Goal: Task Accomplishment & Management: Manage account settings

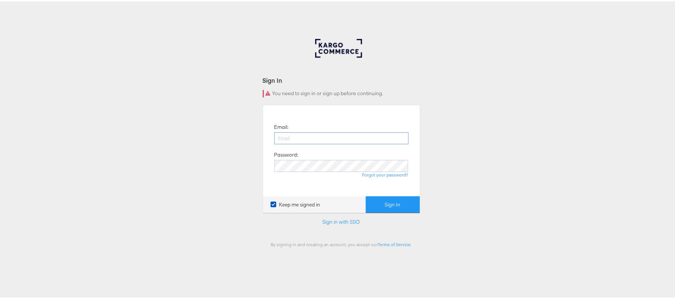
drag, startPoint x: 0, startPoint y: 0, endPoint x: 299, endPoint y: 135, distance: 327.8
click at [299, 135] on input "email" at bounding box center [341, 137] width 134 height 12
type input "sudheer.bheemunipalli@kargo.com"
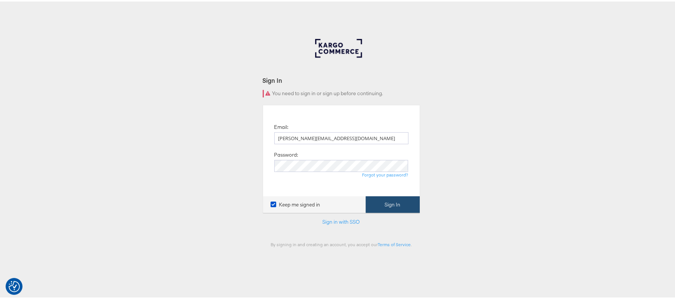
click at [399, 203] on button "Sign In" at bounding box center [393, 203] width 54 height 17
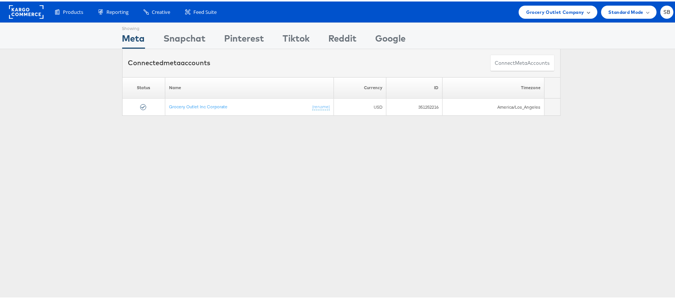
click at [568, 10] on span "Grocery Outlet Company" at bounding box center [555, 11] width 58 height 8
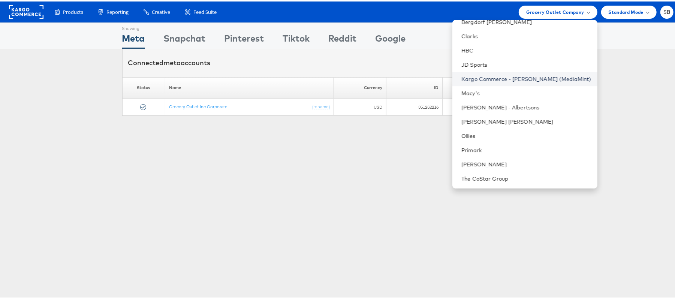
click at [537, 76] on link "Kargo Commerce - [PERSON_NAME] (MediaMint)" at bounding box center [526, 77] width 130 height 7
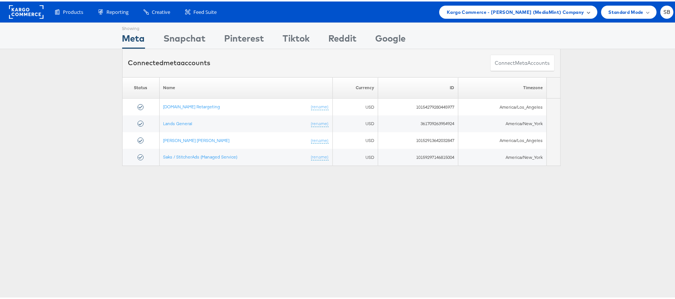
click at [564, 10] on span "Kargo Commerce - Sudheer (MediaMint) Company" at bounding box center [515, 11] width 137 height 8
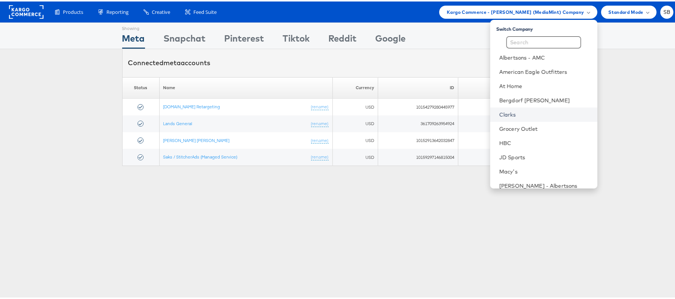
click at [528, 109] on link "Clarks" at bounding box center [545, 112] width 92 height 7
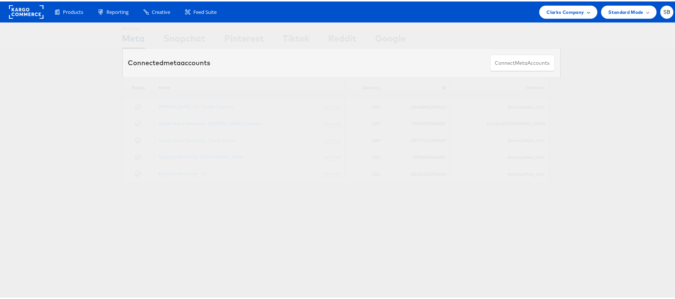
click at [557, 4] on div "Clarks Company" at bounding box center [568, 10] width 58 height 13
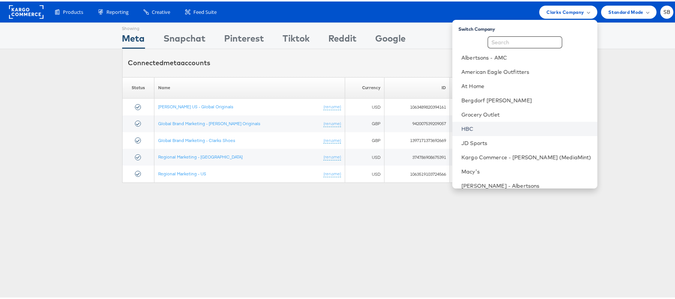
click at [497, 126] on link "HBC" at bounding box center [526, 127] width 130 height 7
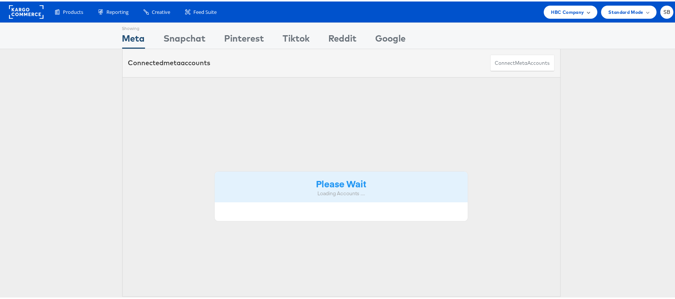
click at [557, 7] on span "HBC Company" at bounding box center [567, 11] width 33 height 8
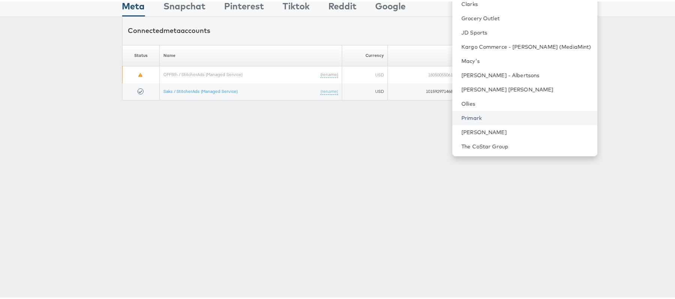
scroll to position [50, 0]
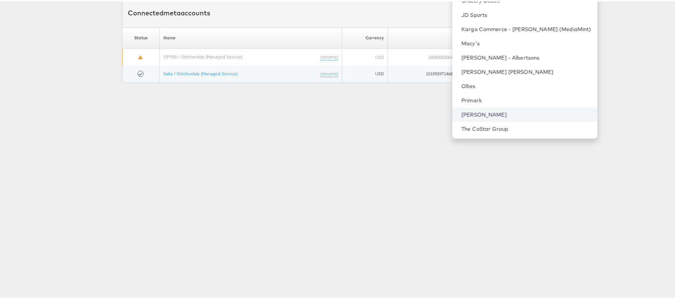
click at [497, 116] on link "[PERSON_NAME]" at bounding box center [526, 112] width 130 height 7
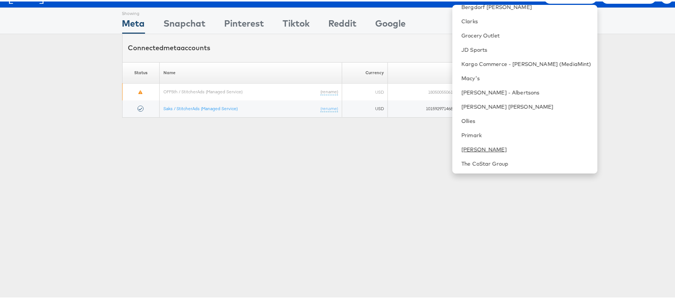
scroll to position [0, 0]
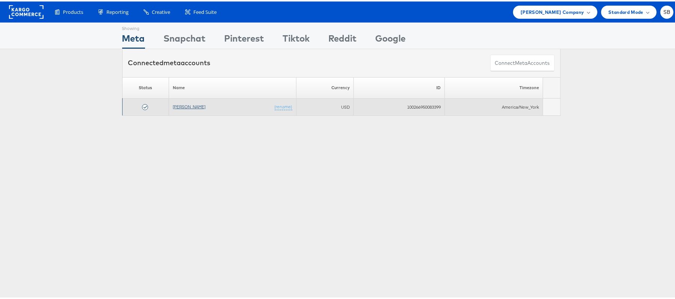
click at [183, 108] on link "[PERSON_NAME]" at bounding box center [189, 105] width 33 height 6
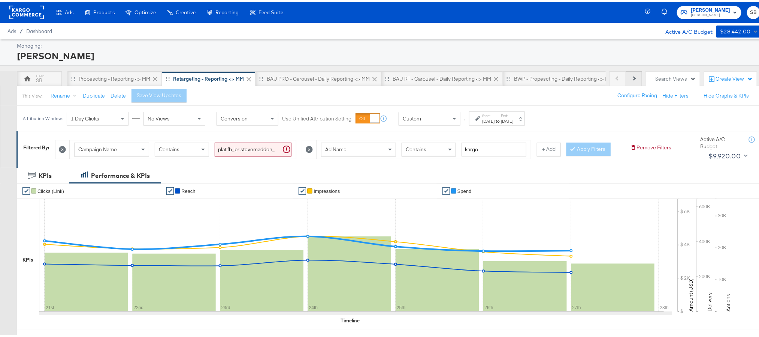
click at [632, 76] on icon at bounding box center [634, 76] width 4 height 4
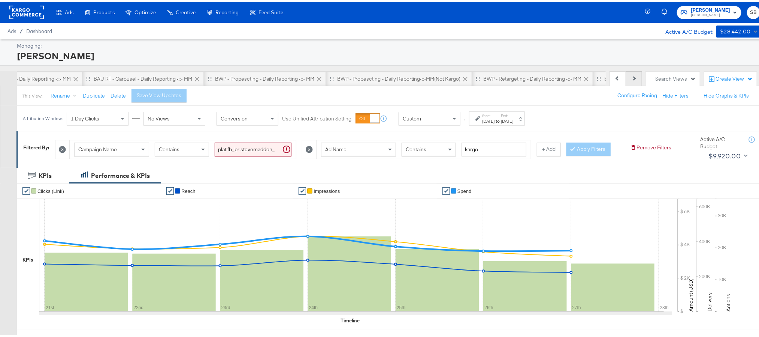
click at [632, 76] on icon at bounding box center [634, 76] width 4 height 4
click at [628, 75] on button "Next" at bounding box center [634, 76] width 16 height 15
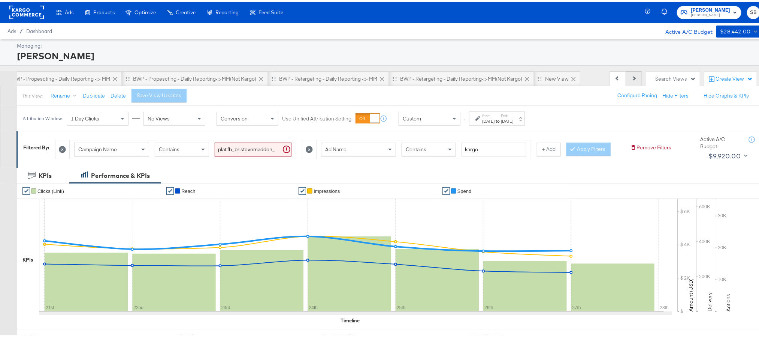
click at [628, 75] on button "Next" at bounding box center [634, 76] width 16 height 15
click at [610, 73] on button "Previous" at bounding box center [618, 76] width 16 height 15
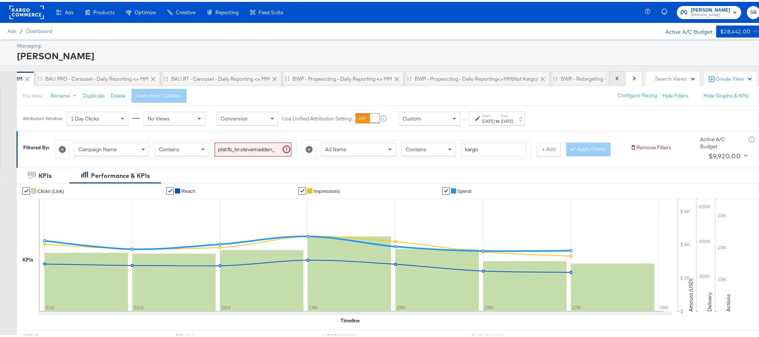
click at [610, 73] on button "Previous" at bounding box center [618, 76] width 16 height 15
click at [616, 78] on icon at bounding box center [618, 76] width 4 height 4
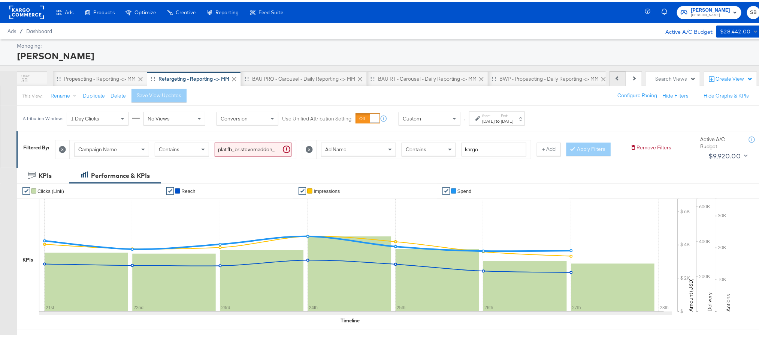
click at [616, 78] on icon at bounding box center [618, 76] width 4 height 4
click at [610, 78] on div "Previous Next" at bounding box center [626, 76] width 33 height 15
click at [631, 78] on button "Next" at bounding box center [634, 76] width 16 height 15
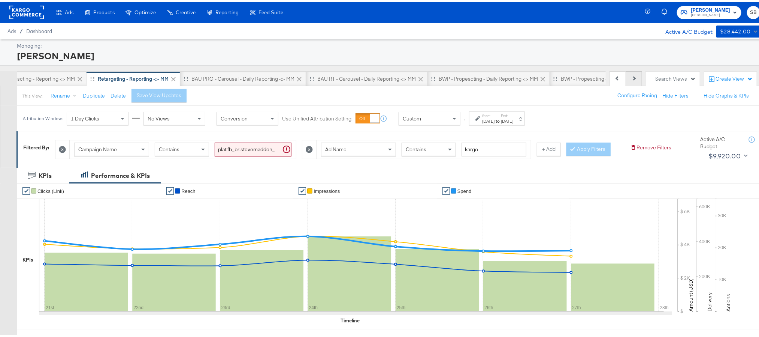
click at [631, 78] on button "Next" at bounding box center [634, 76] width 16 height 15
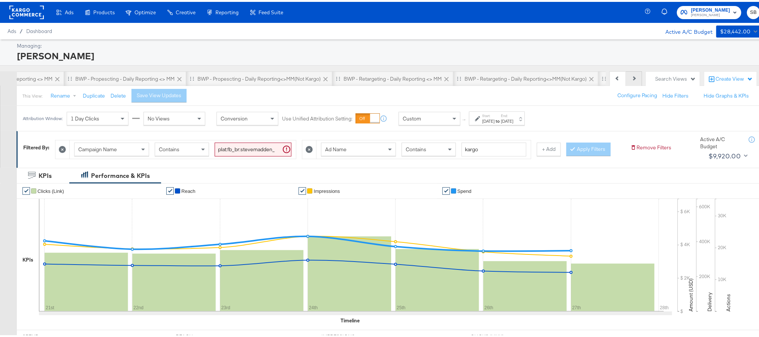
scroll to position [0, 512]
click at [25, 14] on rect at bounding box center [26, 10] width 34 height 13
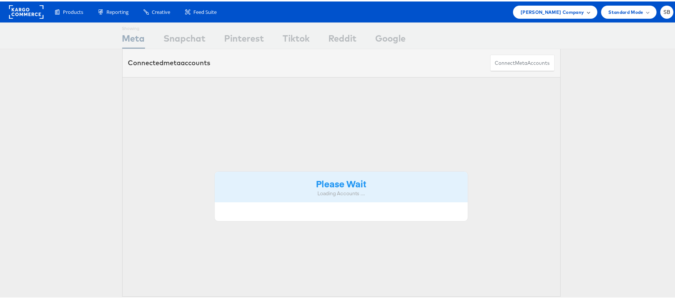
click at [562, 8] on span "[PERSON_NAME] Company" at bounding box center [552, 11] width 63 height 8
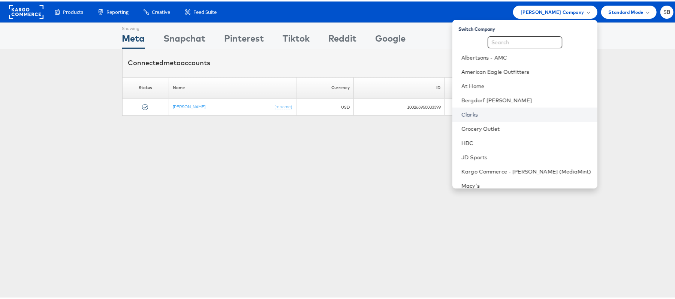
click at [493, 109] on link "Clarks" at bounding box center [526, 112] width 130 height 7
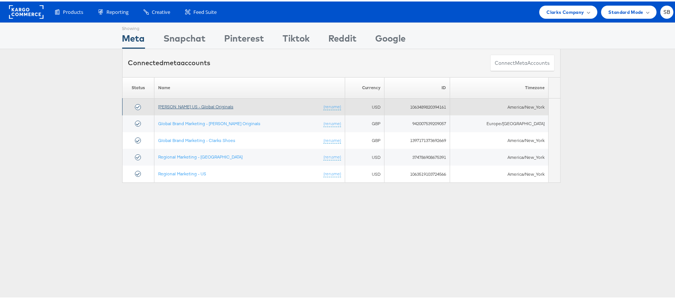
click at [202, 106] on link "[PERSON_NAME] US - Global Originals" at bounding box center [195, 105] width 75 height 6
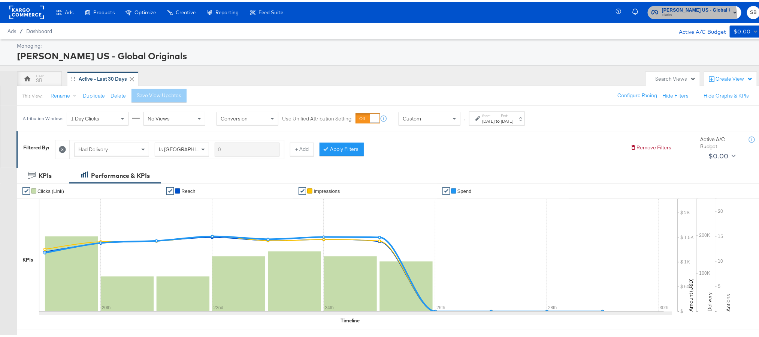
click at [678, 15] on span "Clarks" at bounding box center [696, 13] width 68 height 6
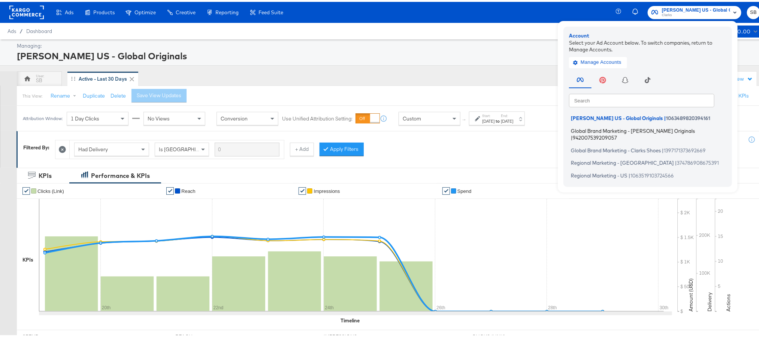
click at [629, 128] on span "Global Brand Marketing - [PERSON_NAME] Originals" at bounding box center [633, 129] width 124 height 6
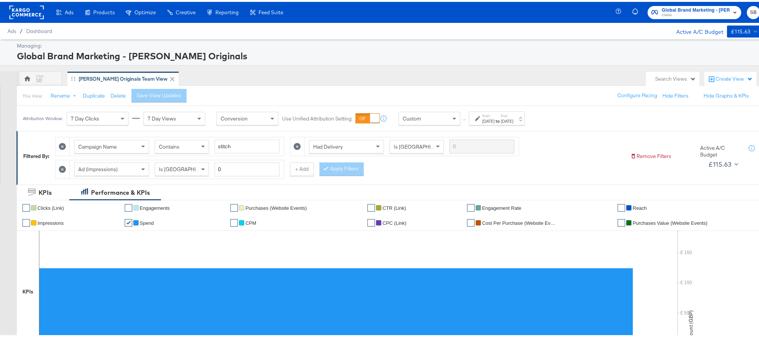
click at [675, 9] on span "Global Brand Marketing - [PERSON_NAME] Originals" at bounding box center [696, 8] width 68 height 8
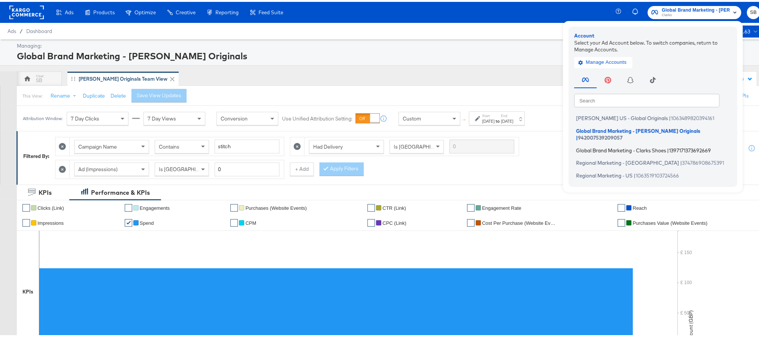
click at [633, 143] on li "Global Brand Marketing - Clarks Shoes | 1397171373692669" at bounding box center [655, 148] width 161 height 11
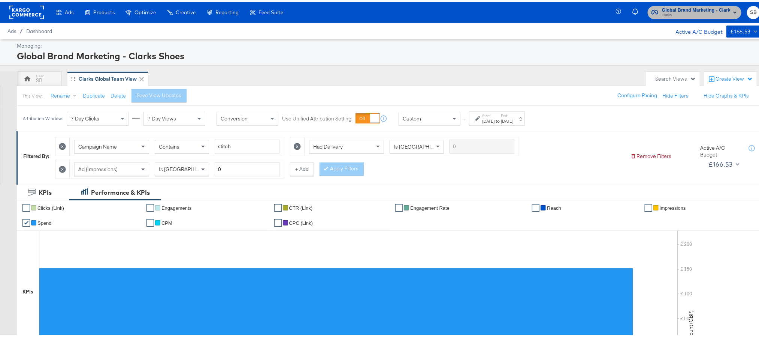
click at [681, 6] on span "Global Brand Marketing - Clarks Shoes" at bounding box center [696, 8] width 68 height 8
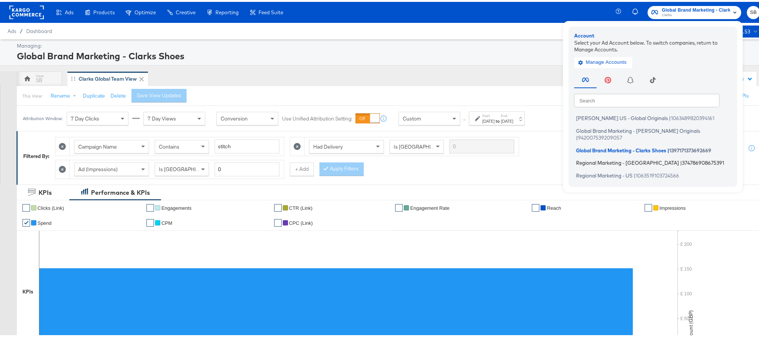
click at [617, 158] on span "Regional Marketing - [GEOGRAPHIC_DATA]" at bounding box center [628, 161] width 103 height 6
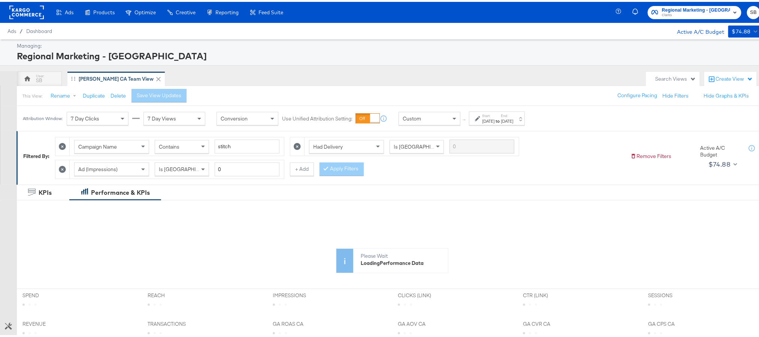
click at [684, 13] on span "Clarks" at bounding box center [696, 13] width 68 height 6
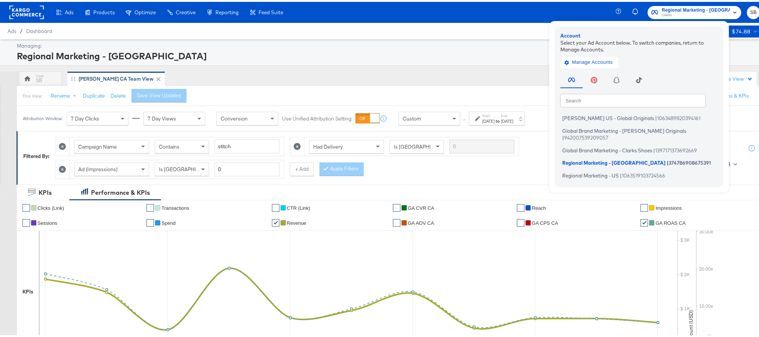
click at [626, 160] on ul "Clarks US - Global Originals | 1063489820394161 Global Brand Marketing - Clarks…" at bounding box center [641, 145] width 161 height 68
click at [619, 170] on span "Regional Marketing - US" at bounding box center [591, 173] width 57 height 6
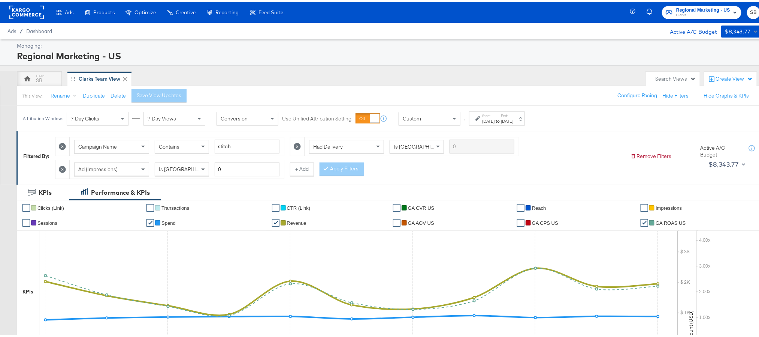
click at [677, 8] on span "Regional Marketing - US" at bounding box center [704, 8] width 54 height 8
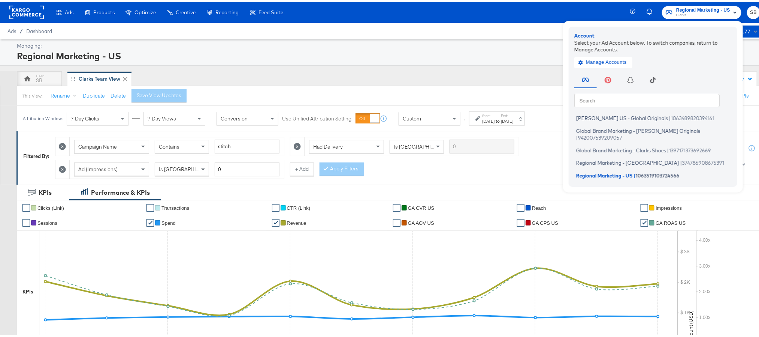
click at [16, 10] on rect at bounding box center [26, 10] width 34 height 13
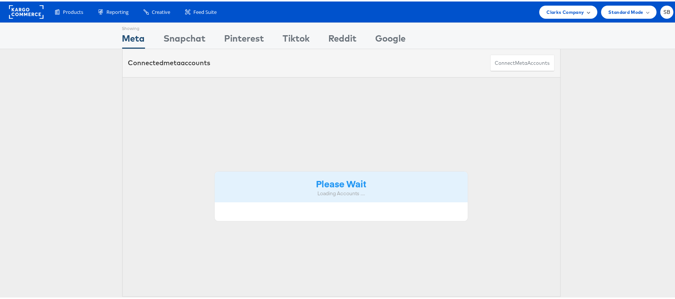
click at [564, 9] on span "Clarks Company" at bounding box center [565, 11] width 37 height 8
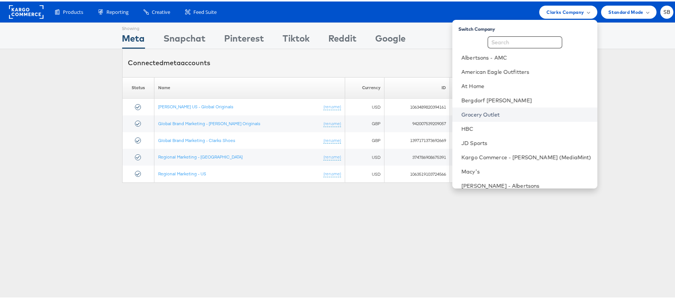
click at [494, 115] on link "Grocery Outlet" at bounding box center [526, 112] width 130 height 7
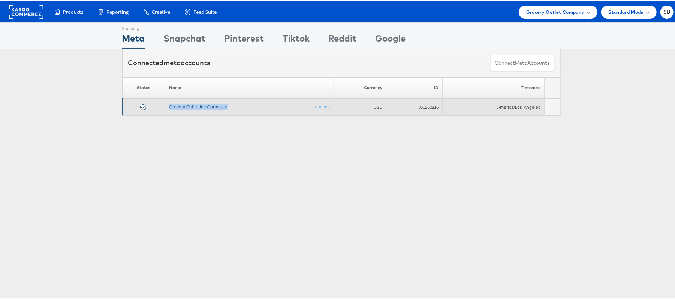
copy link "Grocery Outlet Inc Corporate"
drag, startPoint x: 164, startPoint y: 104, endPoint x: 222, endPoint y: 106, distance: 58.1
click at [222, 106] on td "Grocery Outlet Inc Corporate (rename)" at bounding box center [249, 105] width 169 height 17
drag, startPoint x: 412, startPoint y: 105, endPoint x: 439, endPoint y: 105, distance: 27.0
click at [439, 105] on tr "Grocery Outlet Inc Corporate (rename) USD 351252216 America/Los_Angeles" at bounding box center [341, 105] width 438 height 17
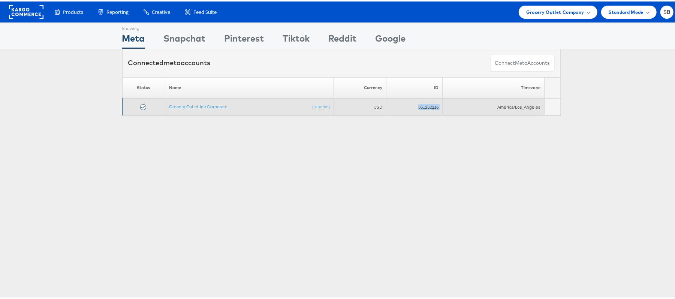
copy tr "351252216"
